Goal: Transaction & Acquisition: Purchase product/service

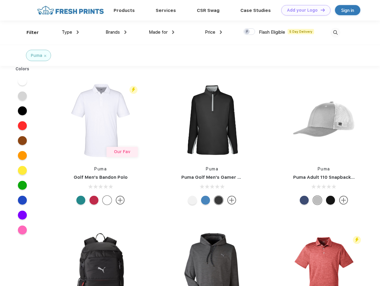
click at [304, 10] on link "Add your Logo Design Tool" at bounding box center [305, 10] width 49 height 10
click at [0, 0] on div "Design Tool" at bounding box center [0, 0] width 0 height 0
click at [320, 10] on link "Add your Logo Design Tool" at bounding box center [305, 10] width 49 height 10
click at [29, 33] on div "Filter" at bounding box center [33, 32] width 12 height 7
click at [70, 32] on span "Type" at bounding box center [67, 32] width 10 height 5
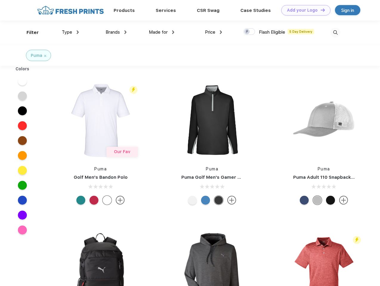
click at [116, 32] on span "Brands" at bounding box center [113, 32] width 14 height 5
click at [162, 32] on span "Made for" at bounding box center [158, 32] width 19 height 5
click at [214, 32] on span "Price" at bounding box center [210, 32] width 10 height 5
click at [249, 32] on div at bounding box center [250, 31] width 12 height 7
click at [247, 32] on input "checkbox" at bounding box center [246, 30] width 4 height 4
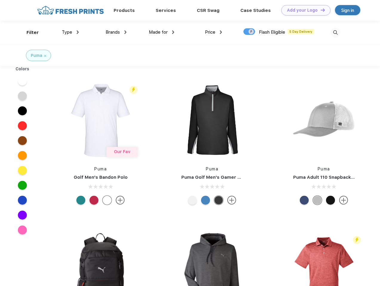
click at [335, 33] on img at bounding box center [336, 33] width 10 height 10
